Goal: Transaction & Acquisition: Purchase product/service

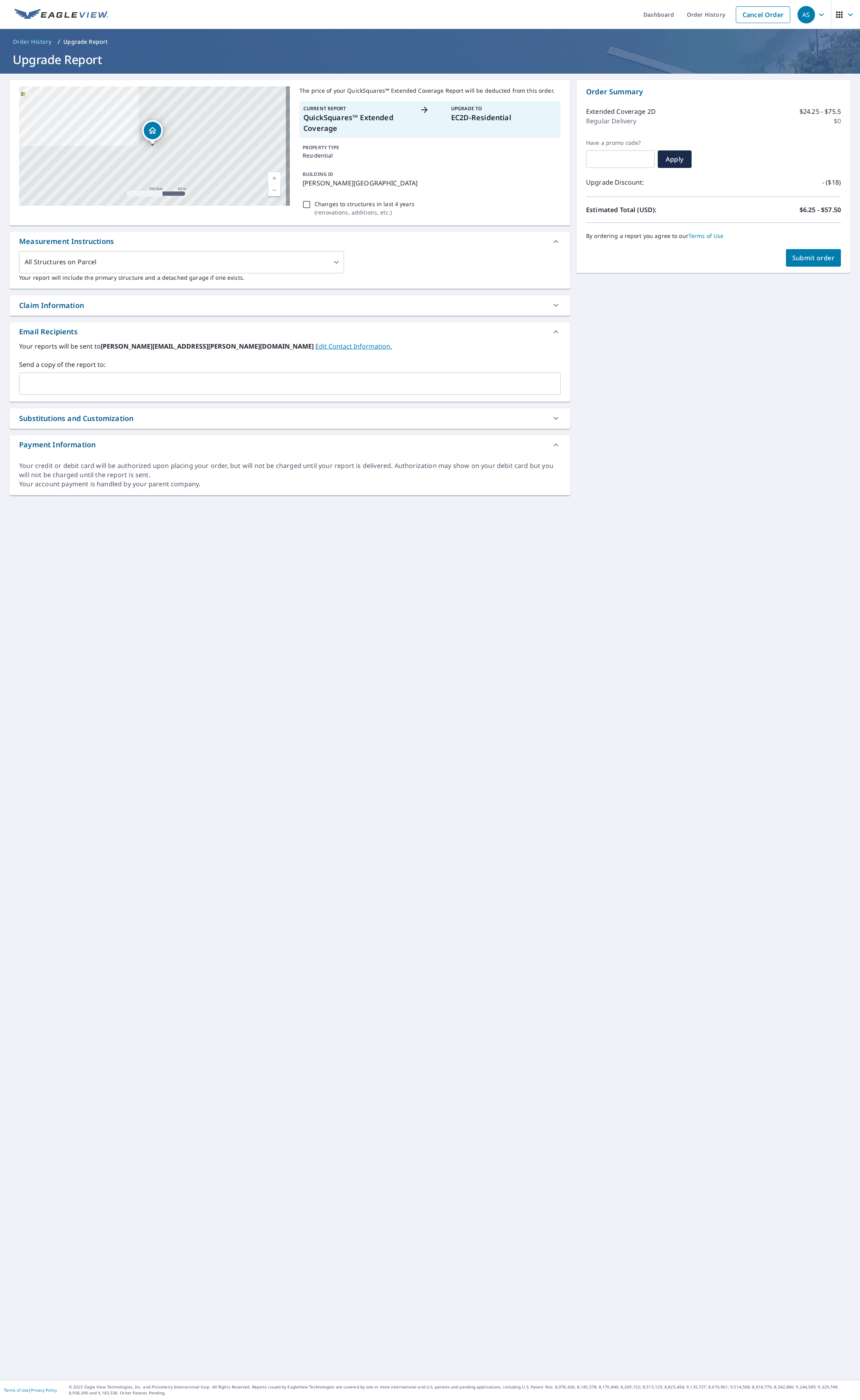
click at [814, 264] on button "Submit order" at bounding box center [814, 258] width 55 height 17
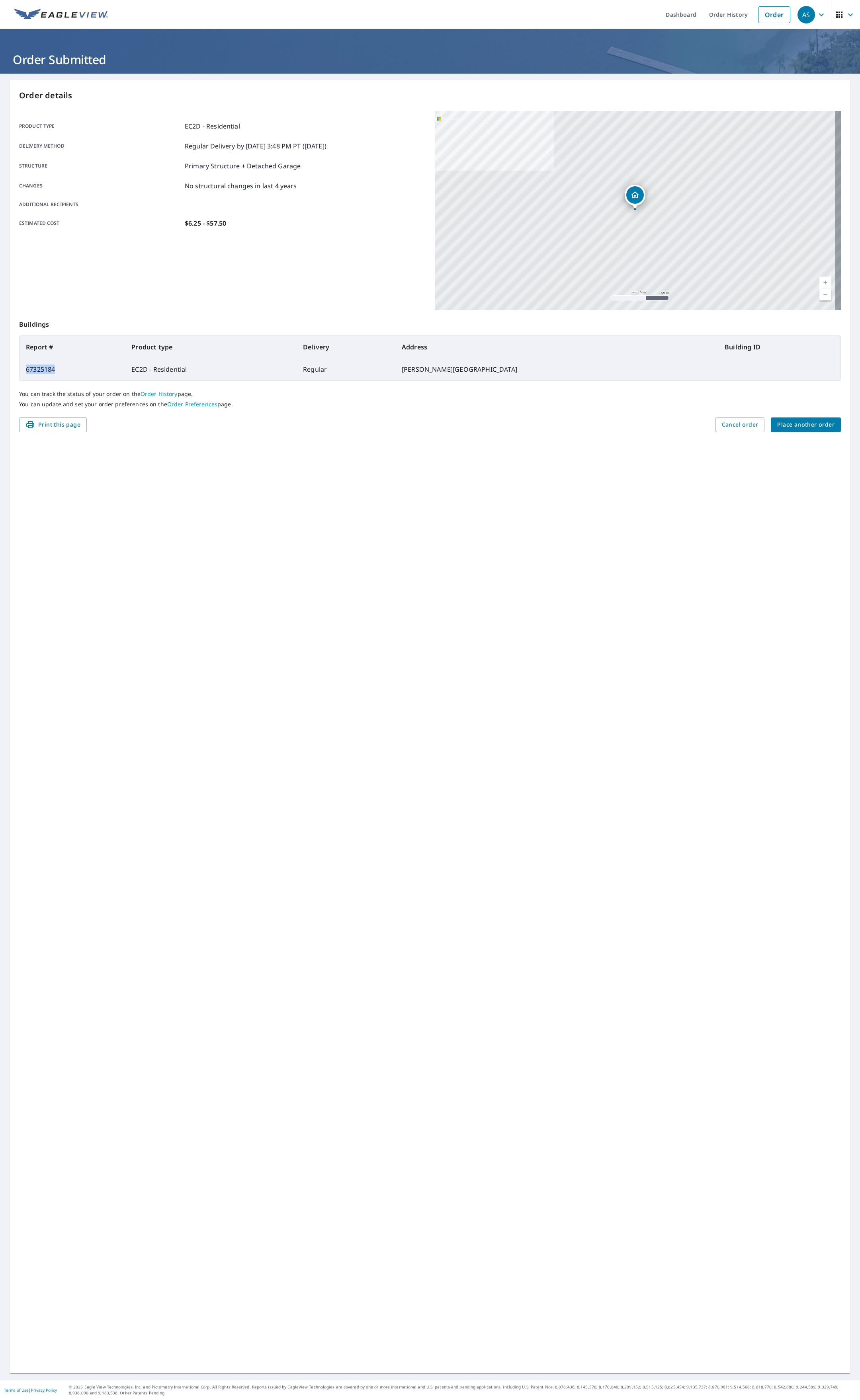
drag, startPoint x: 62, startPoint y: 369, endPoint x: 24, endPoint y: 370, distance: 38.0
click at [24, 370] on td "67325184" at bounding box center [72, 369] width 106 height 22
copy td "67325184"
click at [75, 368] on td "67325184" at bounding box center [72, 369] width 106 height 22
